Goal: Task Accomplishment & Management: Manage account settings

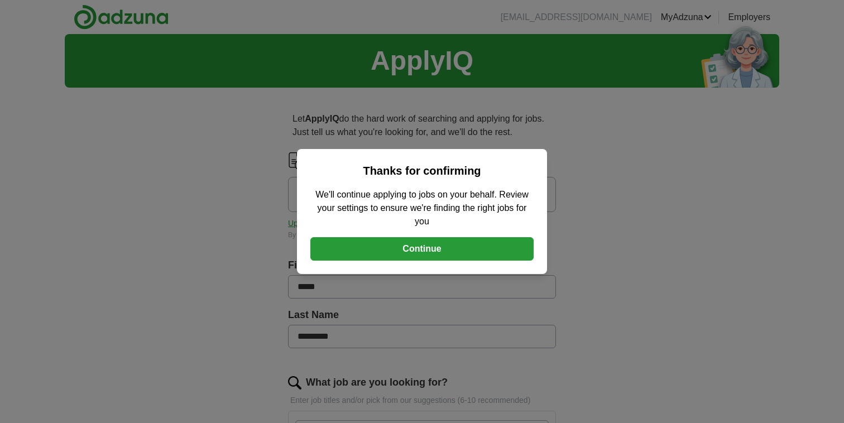
click at [441, 248] on button "Continue" at bounding box center [422, 248] width 223 height 23
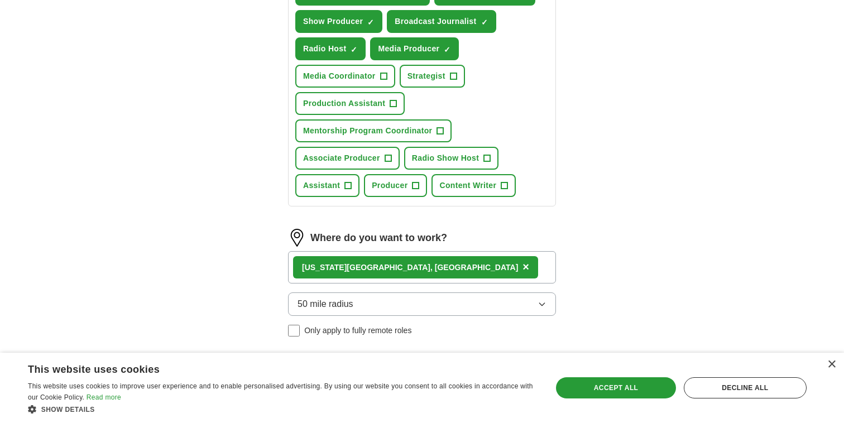
scroll to position [466, 0]
click at [387, 80] on span "+" at bounding box center [383, 75] width 7 height 9
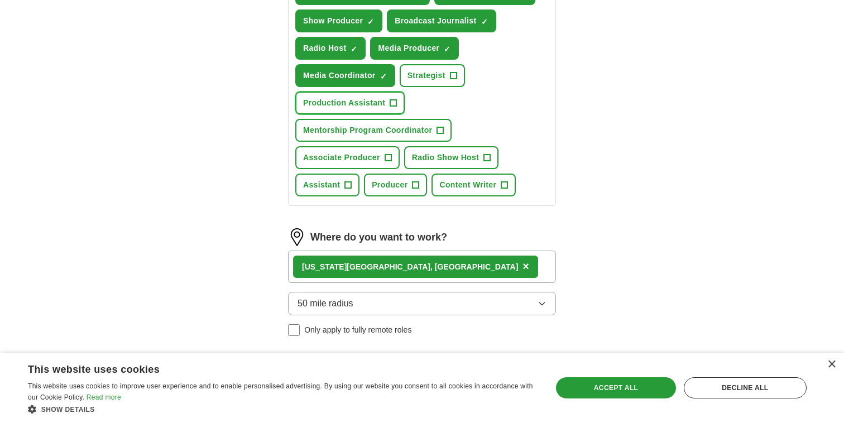
click at [397, 108] on span "+" at bounding box center [393, 103] width 7 height 9
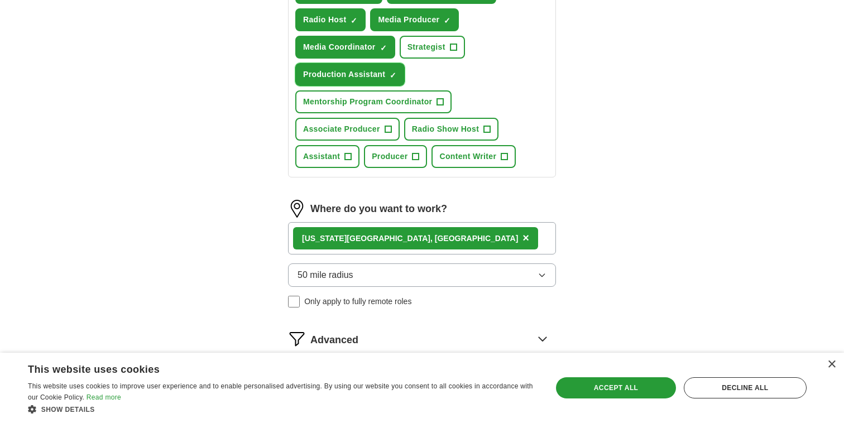
scroll to position [502, 0]
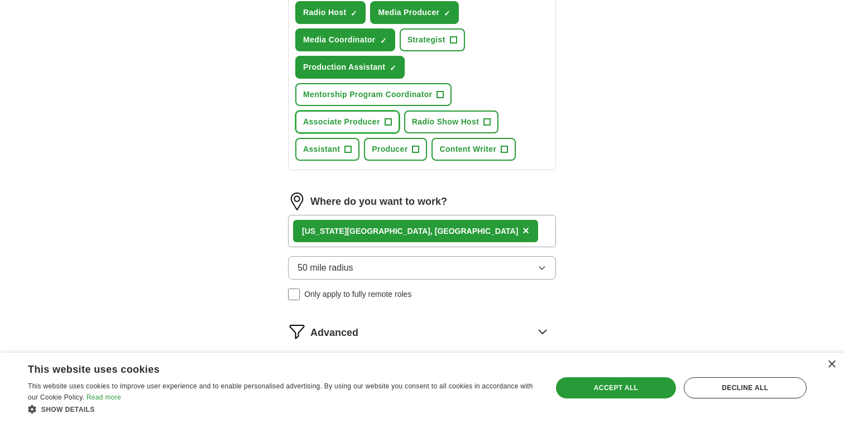
click at [392, 127] on span "+" at bounding box center [388, 122] width 7 height 9
click at [491, 127] on span "+" at bounding box center [487, 122] width 7 height 9
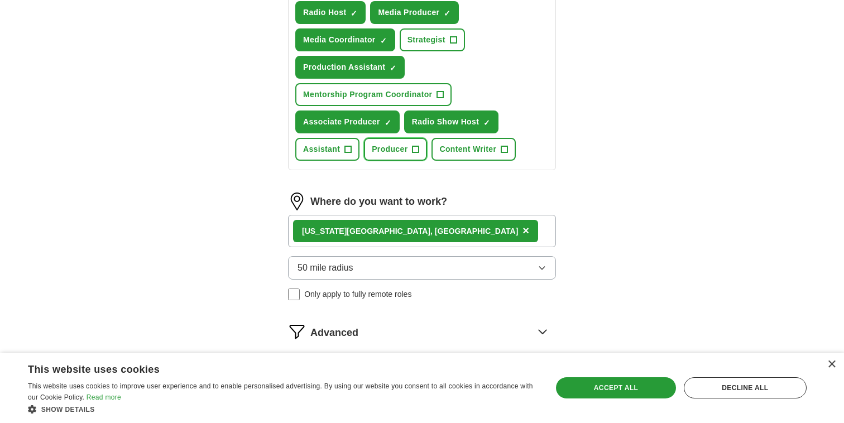
click at [427, 161] on button "Producer +" at bounding box center [395, 149] width 63 height 23
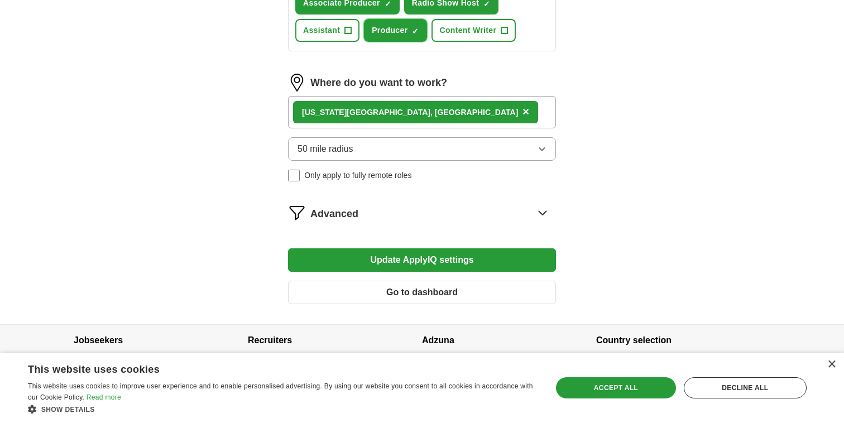
scroll to position [624, 0]
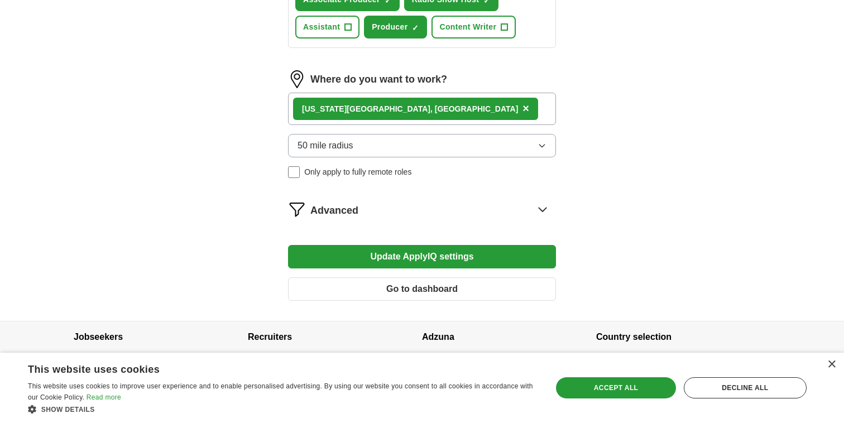
click at [426, 125] on div "[US_STATE][GEOGRAPHIC_DATA], [GEOGRAPHIC_DATA] ×" at bounding box center [422, 109] width 268 height 32
click at [541, 150] on icon "button" at bounding box center [542, 145] width 9 height 9
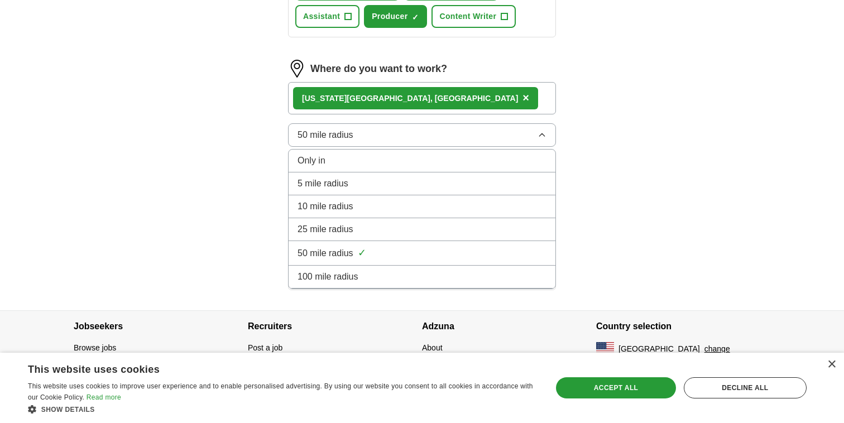
scroll to position [712, 0]
click at [467, 270] on div "100 mile radius" at bounding box center [422, 276] width 249 height 13
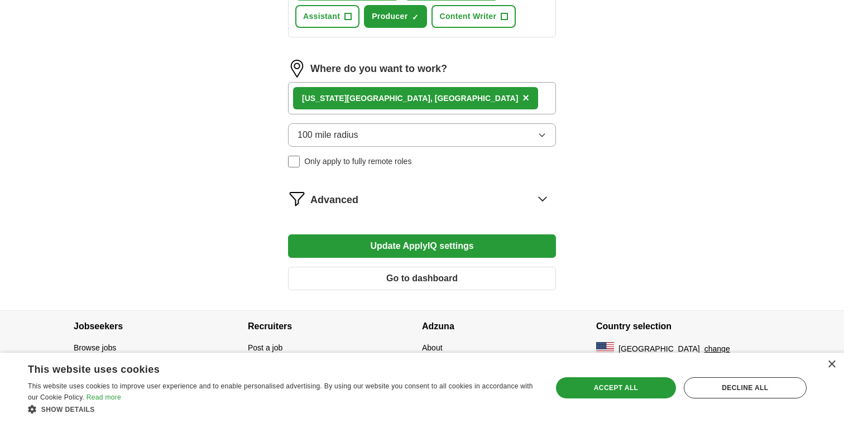
click at [432, 82] on div "[US_STATE][GEOGRAPHIC_DATA], [GEOGRAPHIC_DATA] ×" at bounding box center [422, 98] width 268 height 32
click at [424, 87] on div "[US_STATE][GEOGRAPHIC_DATA], [GEOGRAPHIC_DATA] ×" at bounding box center [422, 98] width 268 height 32
click at [461, 82] on div "[US_STATE][GEOGRAPHIC_DATA], [GEOGRAPHIC_DATA] ×" at bounding box center [422, 98] width 268 height 32
click at [455, 94] on div "[US_STATE][GEOGRAPHIC_DATA], [GEOGRAPHIC_DATA] ×" at bounding box center [422, 98] width 268 height 32
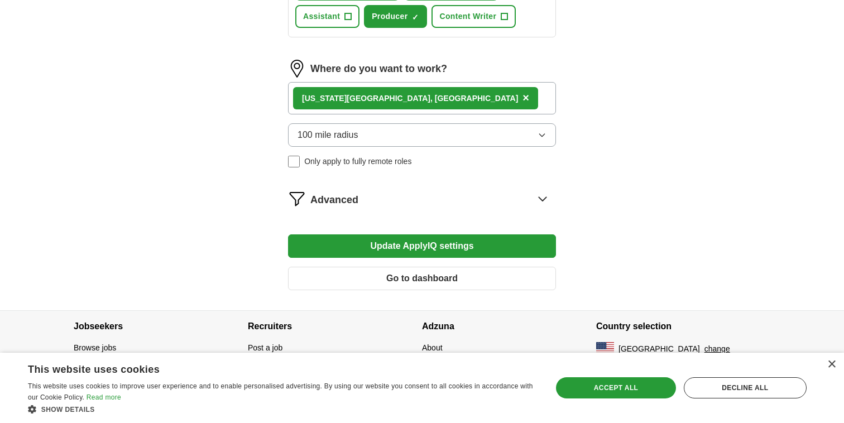
click at [443, 114] on div "[US_STATE][GEOGRAPHIC_DATA], [GEOGRAPHIC_DATA] ×" at bounding box center [422, 98] width 268 height 32
click at [436, 258] on button "Update ApplyIQ settings" at bounding box center [422, 246] width 268 height 23
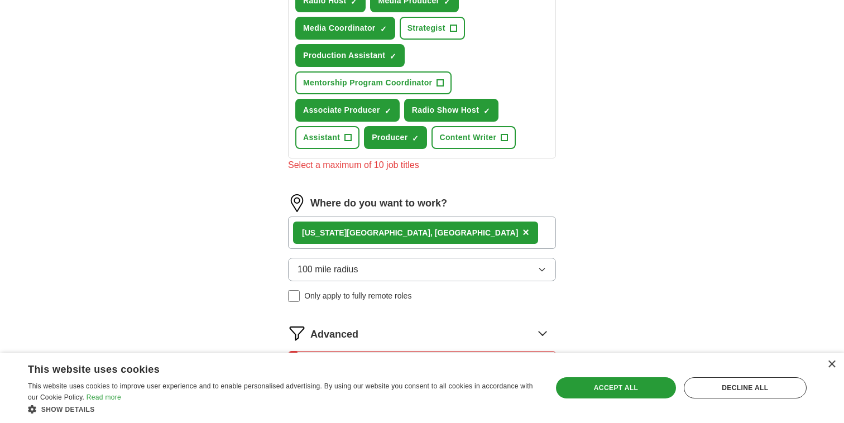
scroll to position [513, 0]
click at [0, 0] on span "×" at bounding box center [0, 0] width 0 height 0
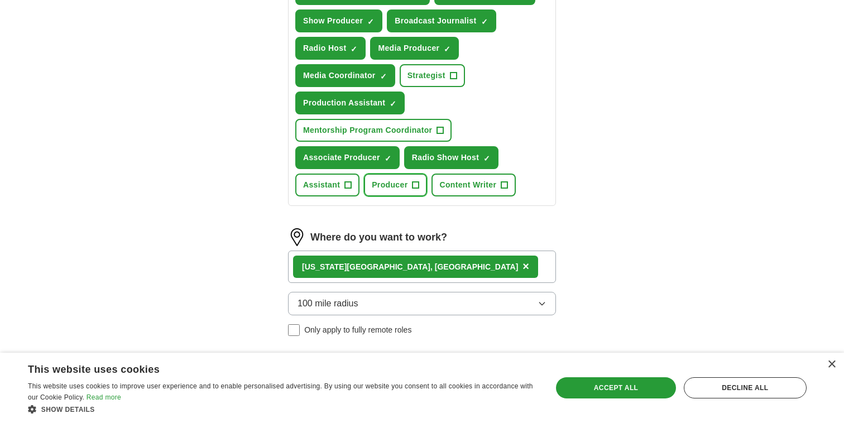
scroll to position [458, 0]
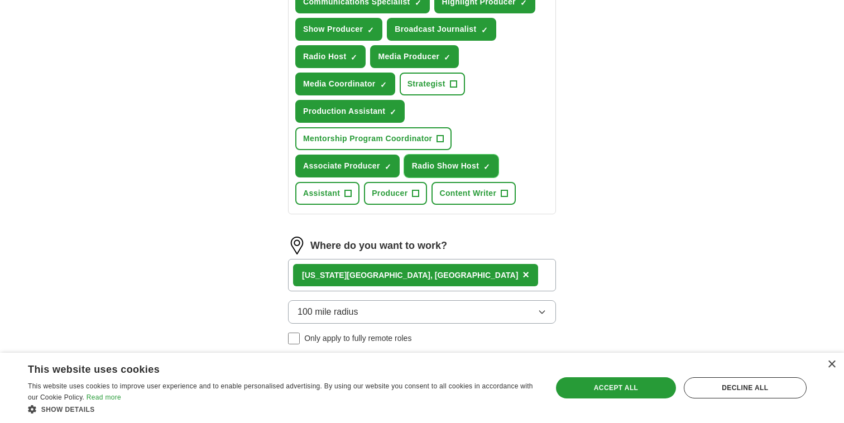
click at [0, 0] on span "×" at bounding box center [0, 0] width 0 height 0
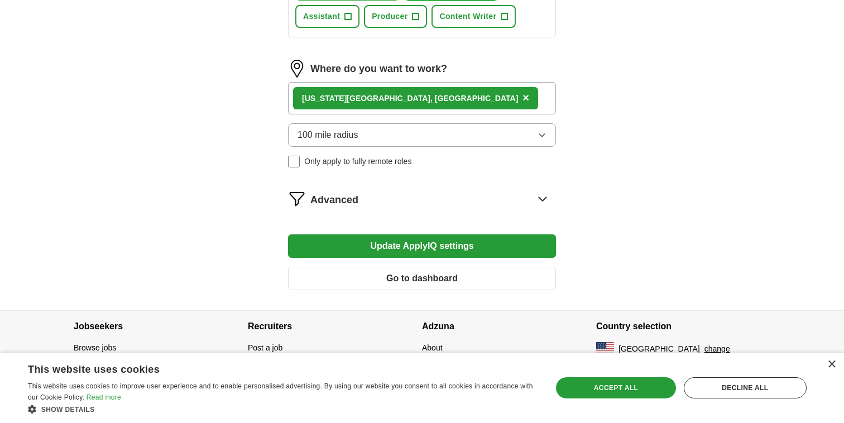
scroll to position [712, 0]
click at [490, 235] on button "Update ApplyIQ settings" at bounding box center [422, 246] width 268 height 23
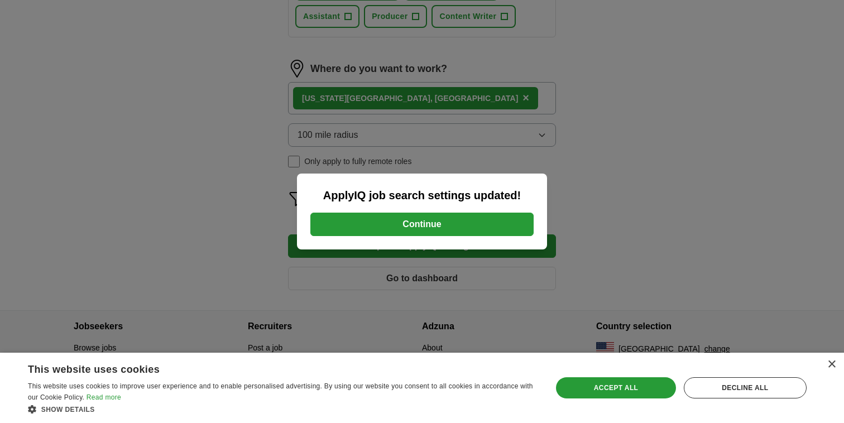
click at [480, 222] on button "Continue" at bounding box center [422, 224] width 223 height 23
